Goal: Transaction & Acquisition: Subscribe to service/newsletter

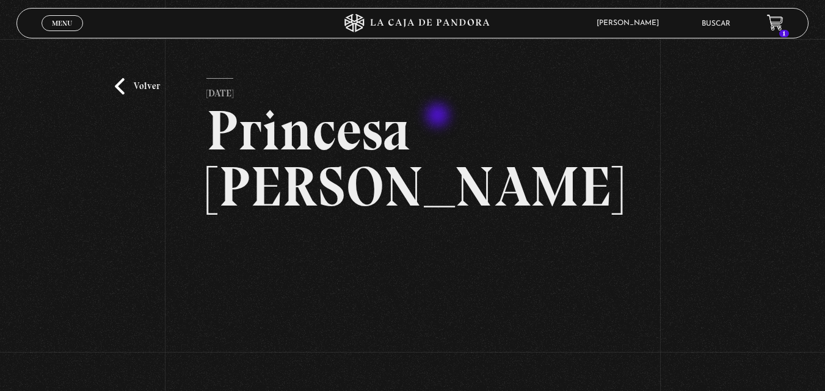
scroll to position [61, 0]
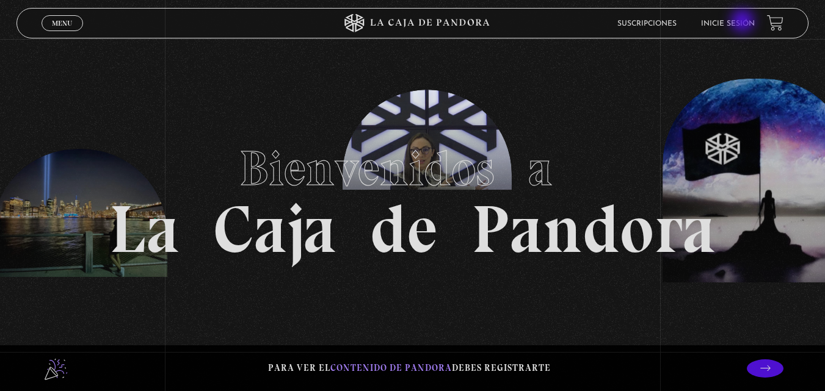
click at [737, 21] on link "Inicie sesión" at bounding box center [728, 23] width 54 height 7
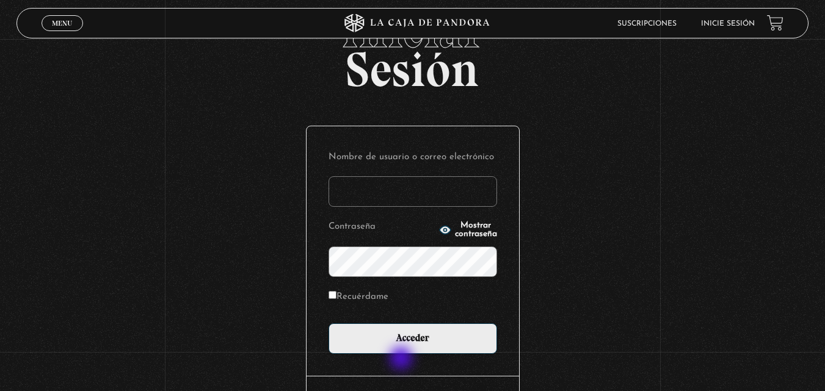
scroll to position [61, 0]
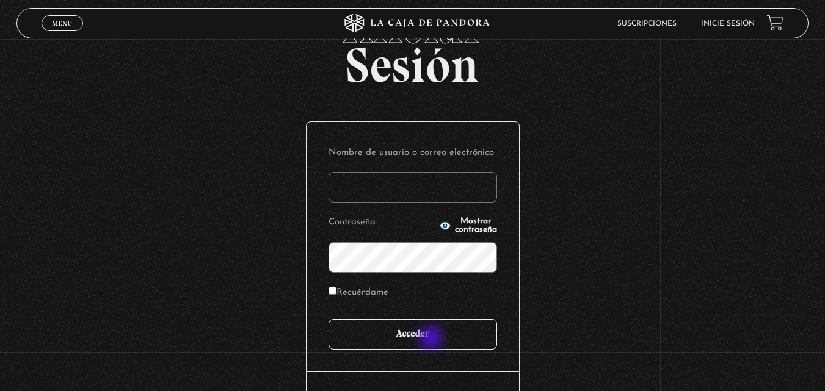
type input "vbadilla"
click at [433, 339] on input "Acceder" at bounding box center [413, 334] width 169 height 31
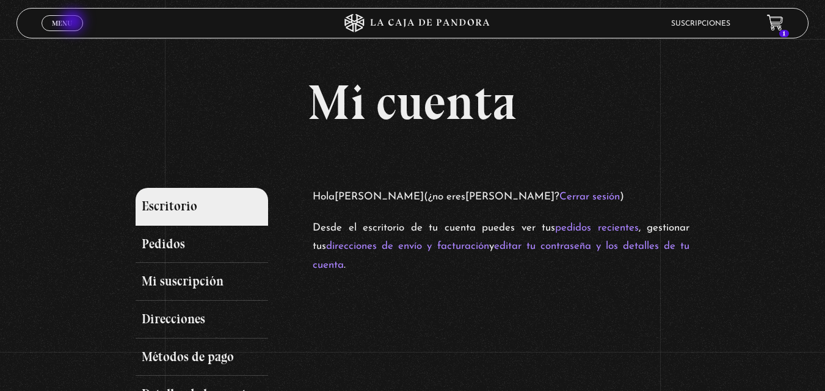
click at [68, 21] on span "Menu" at bounding box center [62, 23] width 20 height 7
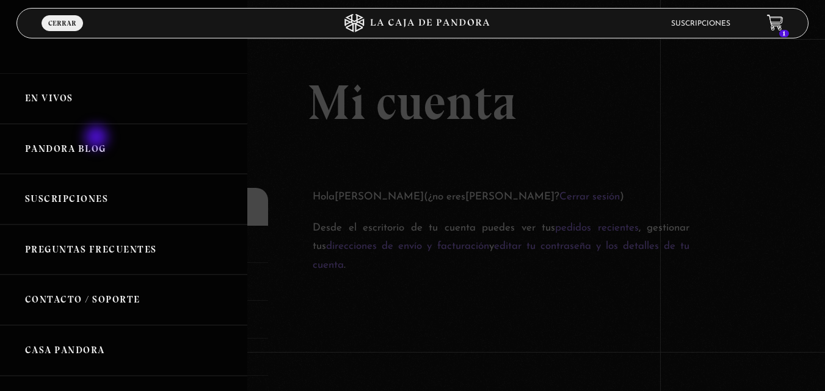
click at [98, 139] on link "Pandora Blog" at bounding box center [123, 149] width 247 height 51
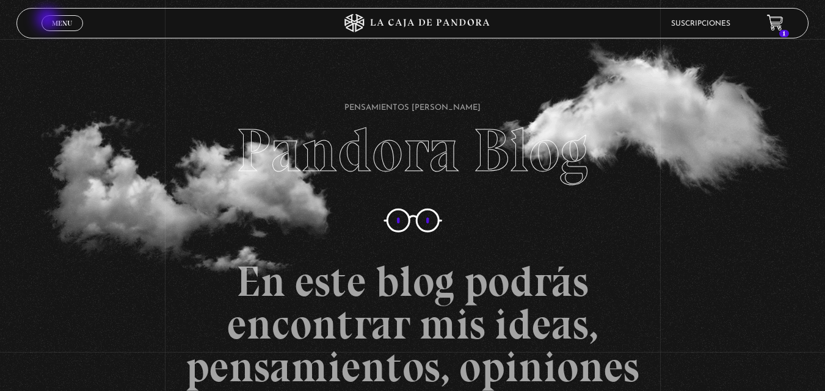
click at [75, 27] on link "Menu Cerrar" at bounding box center [63, 23] width 42 height 16
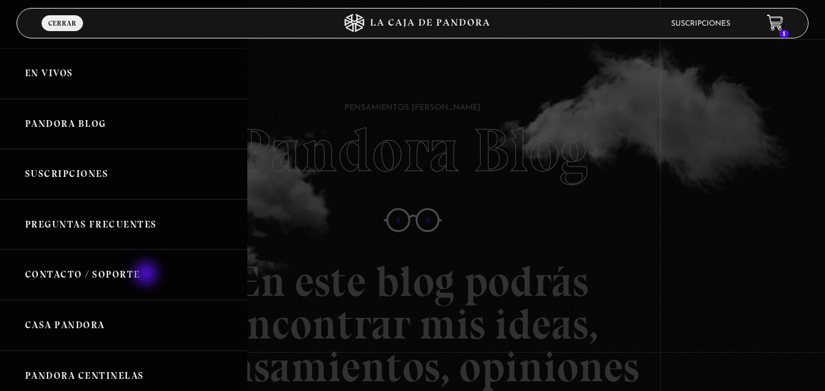
scroll to position [81, 0]
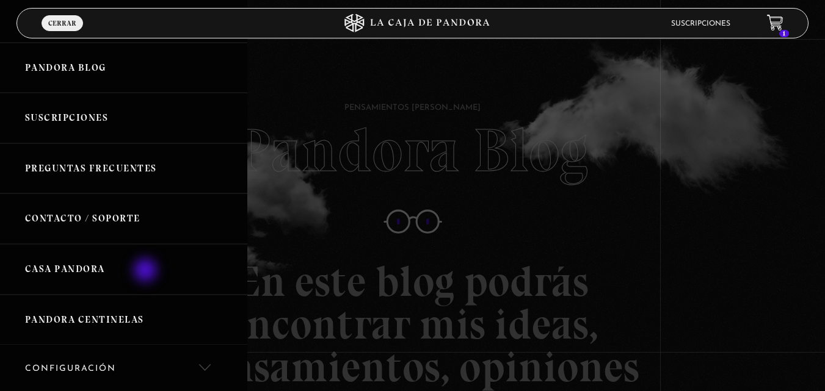
click at [148, 265] on link "Casa Pandora" at bounding box center [123, 269] width 247 height 51
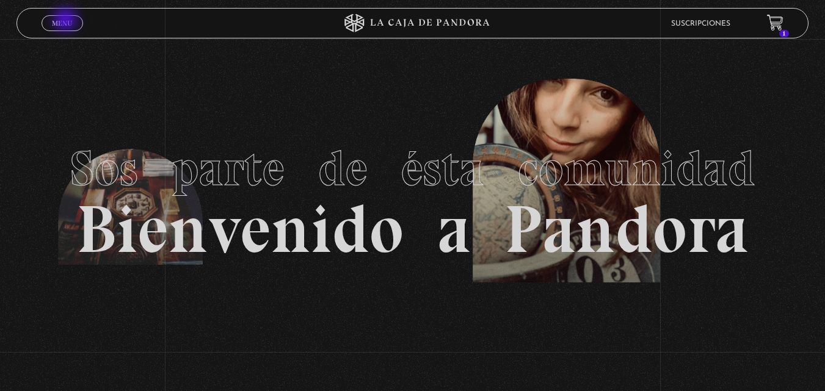
click at [67, 21] on span "Menu" at bounding box center [62, 23] width 20 height 7
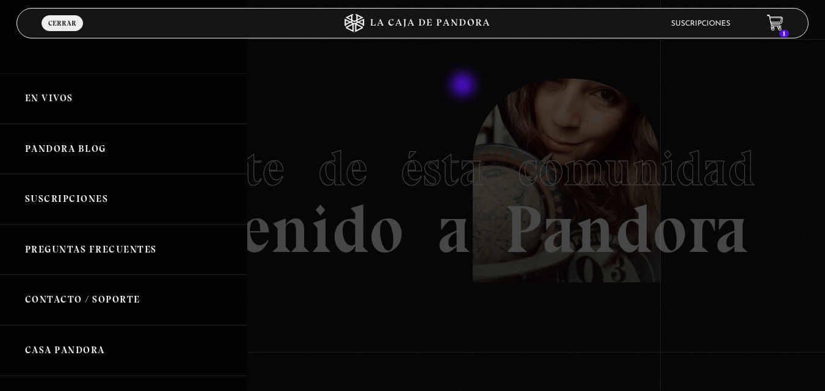
click at [472, 86] on div at bounding box center [412, 195] width 825 height 391
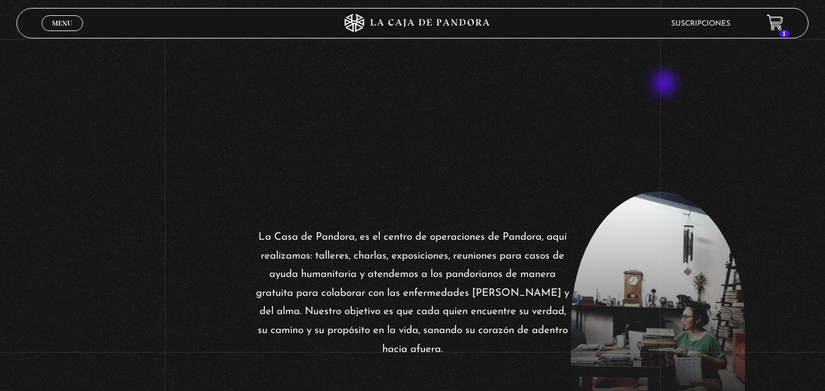
scroll to position [244, 0]
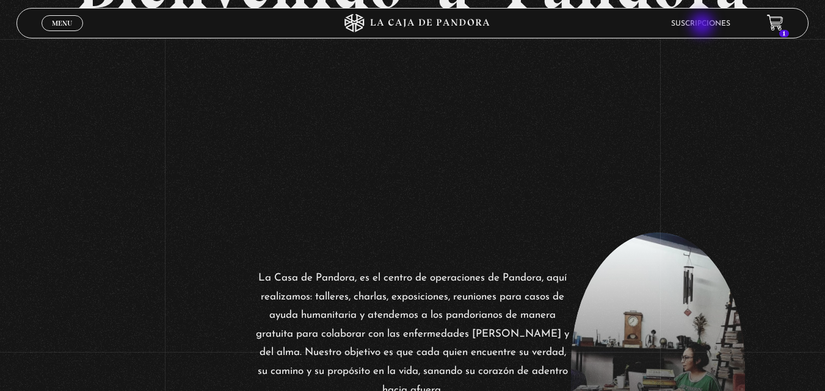
click at [703, 26] on link "Suscripciones" at bounding box center [700, 23] width 59 height 7
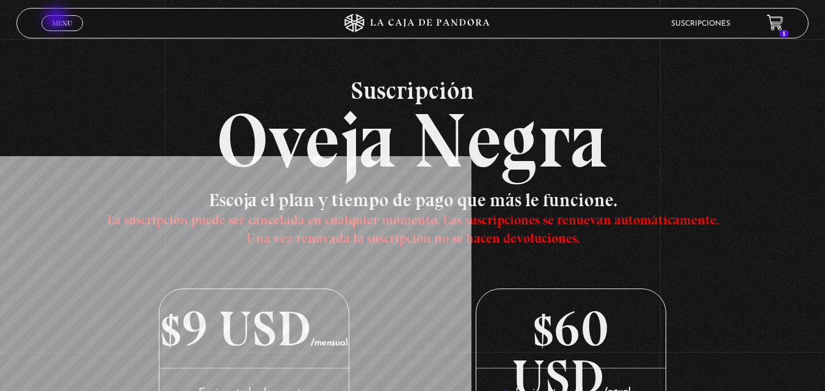
click at [57, 20] on span "Menu" at bounding box center [62, 23] width 20 height 7
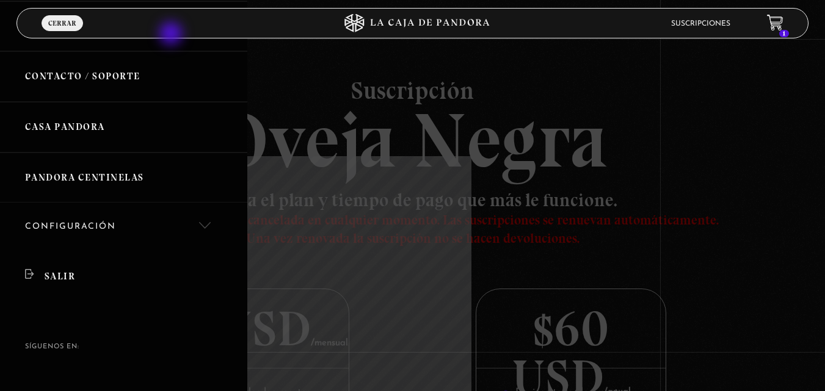
scroll to position [224, 0]
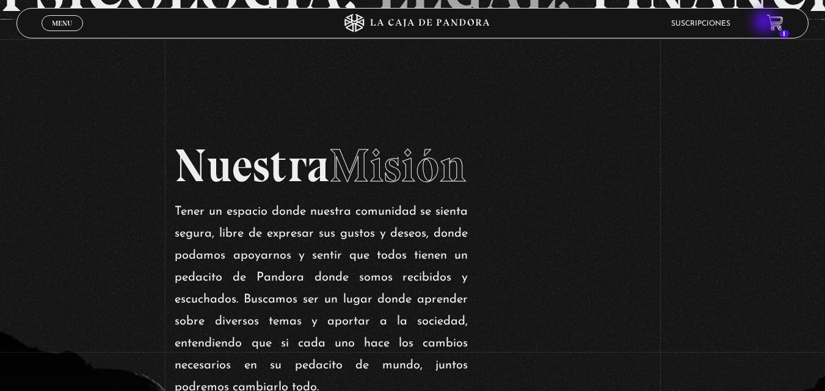
scroll to position [958, 0]
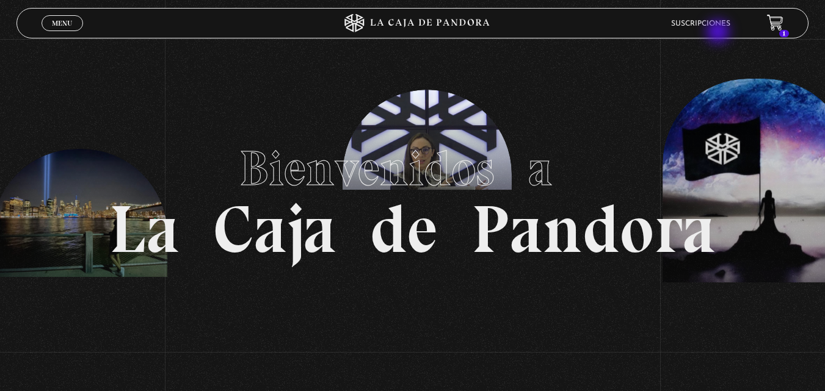
click at [719, 33] on header "Menu Cerrar Suscripciones 1" at bounding box center [412, 23] width 792 height 31
click at [722, 26] on link "Suscripciones" at bounding box center [700, 23] width 59 height 7
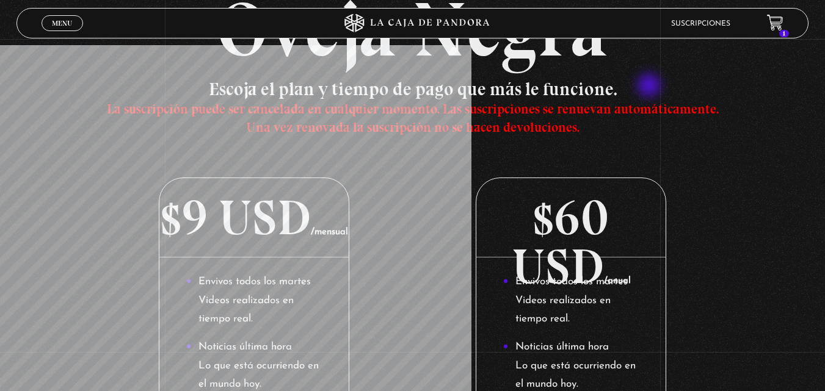
scroll to position [122, 0]
